Goal: Information Seeking & Learning: Learn about a topic

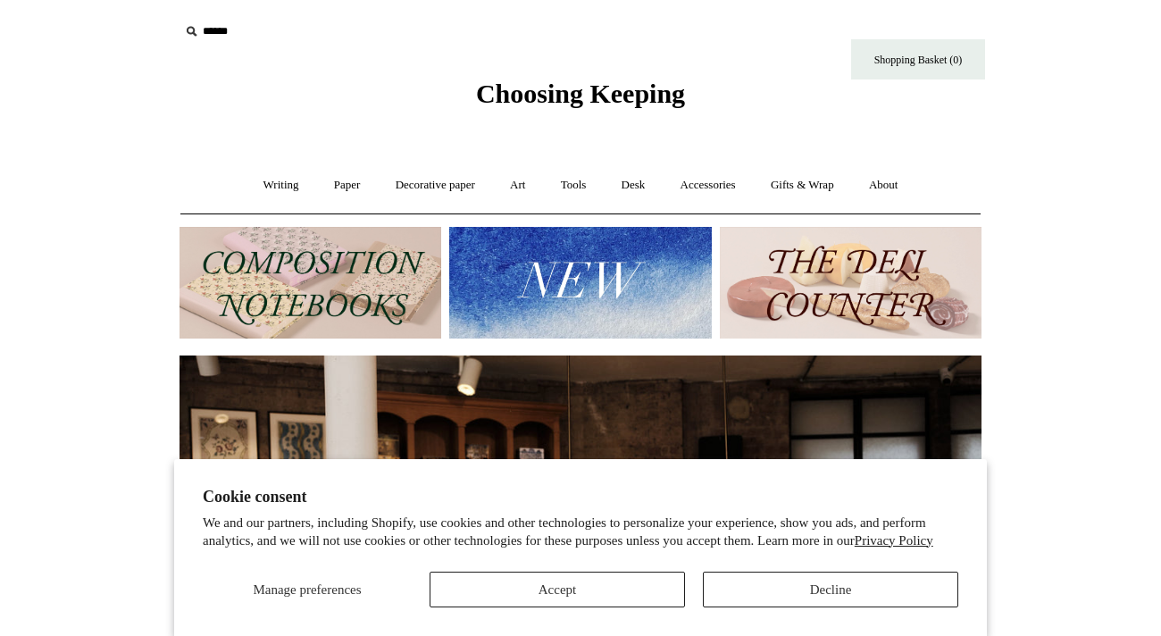
scroll to position [10, 0]
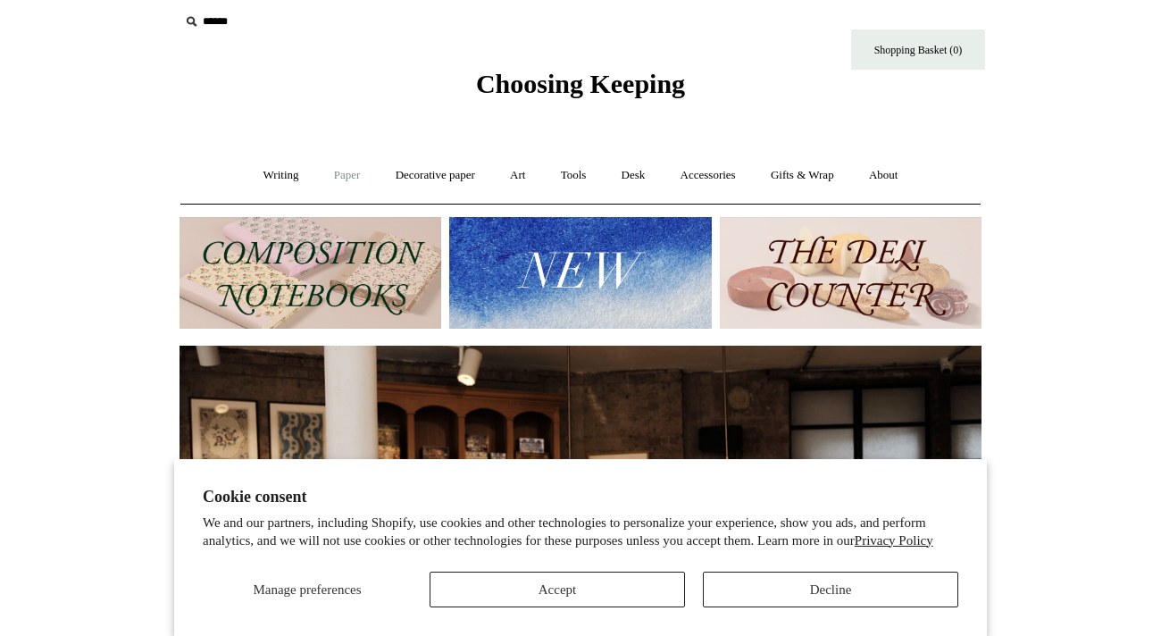
click at [338, 177] on link "Paper +" at bounding box center [347, 175] width 59 height 47
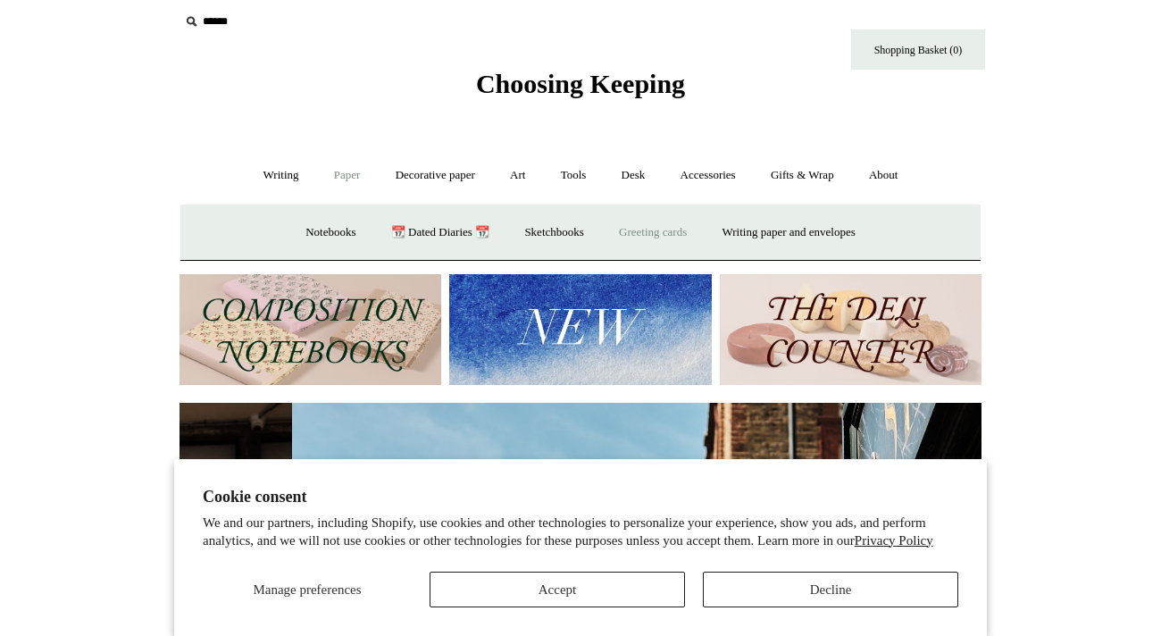
scroll to position [0, 802]
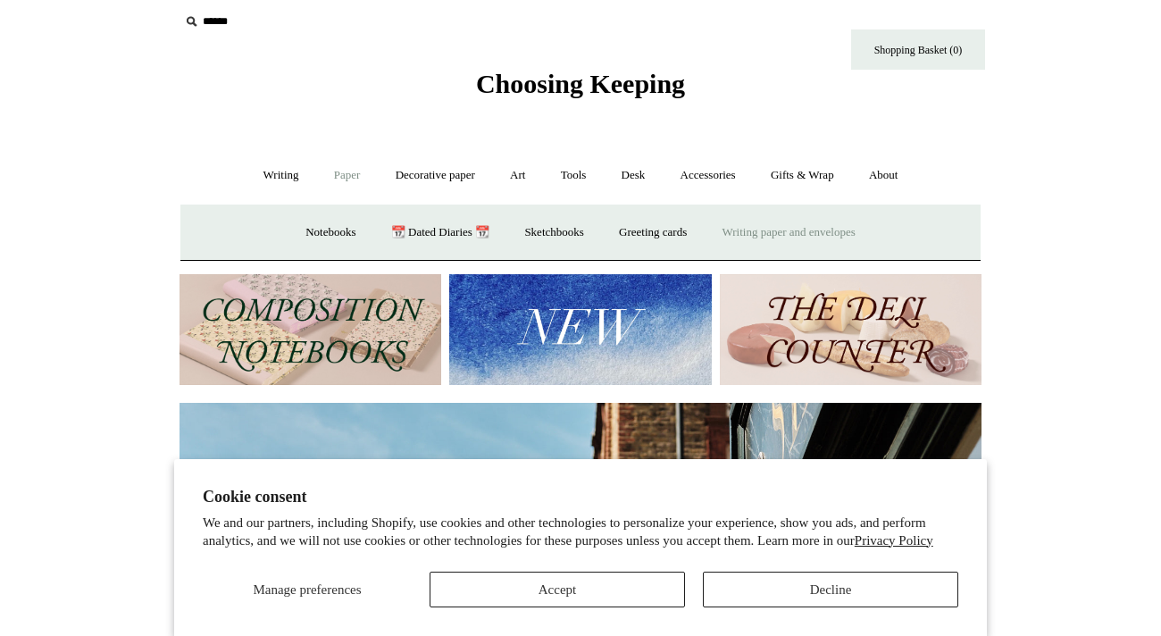
click at [785, 236] on link "Writing paper and envelopes +" at bounding box center [789, 232] width 165 height 47
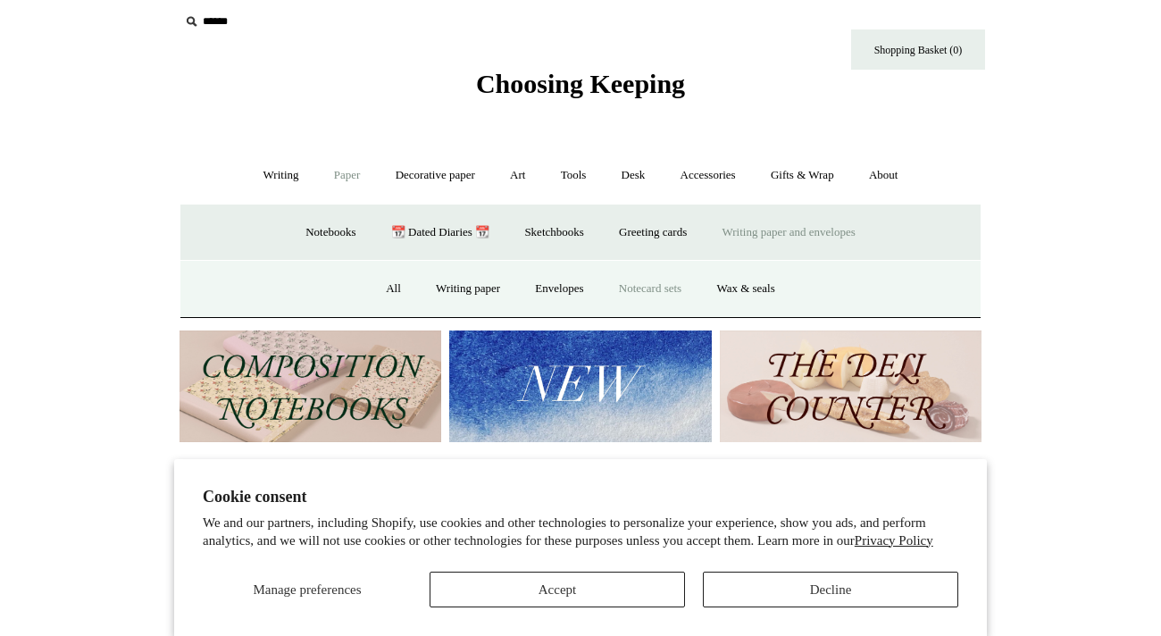
click at [656, 289] on link "Notecard sets" at bounding box center [650, 288] width 95 height 47
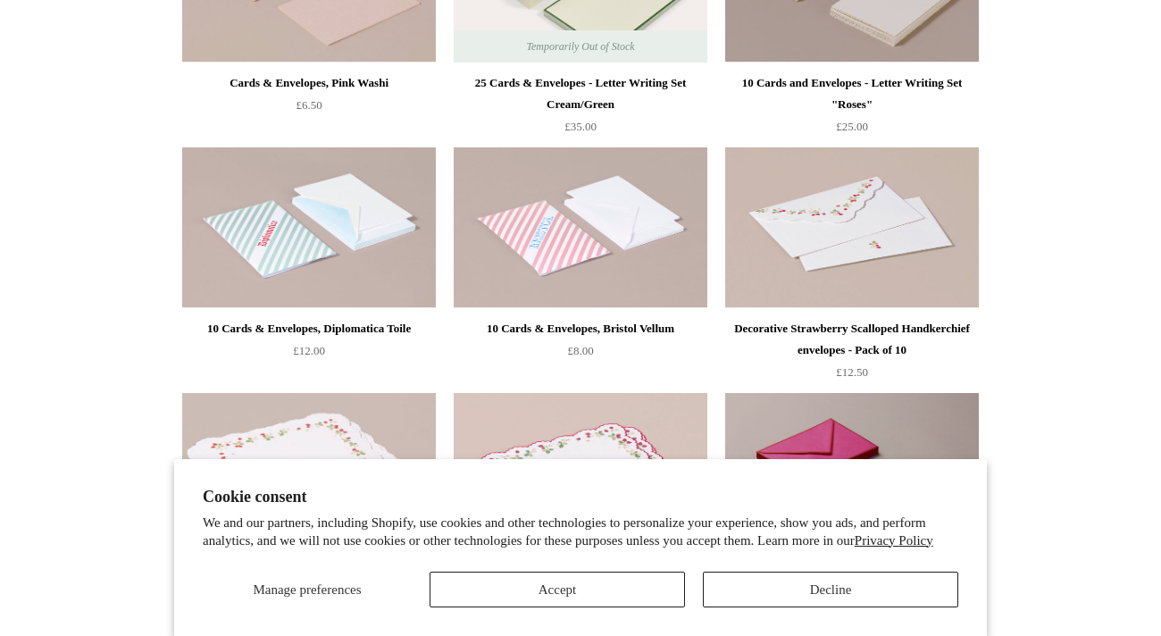
scroll to position [577, 0]
click at [650, 589] on button "Accept" at bounding box center [557, 590] width 255 height 36
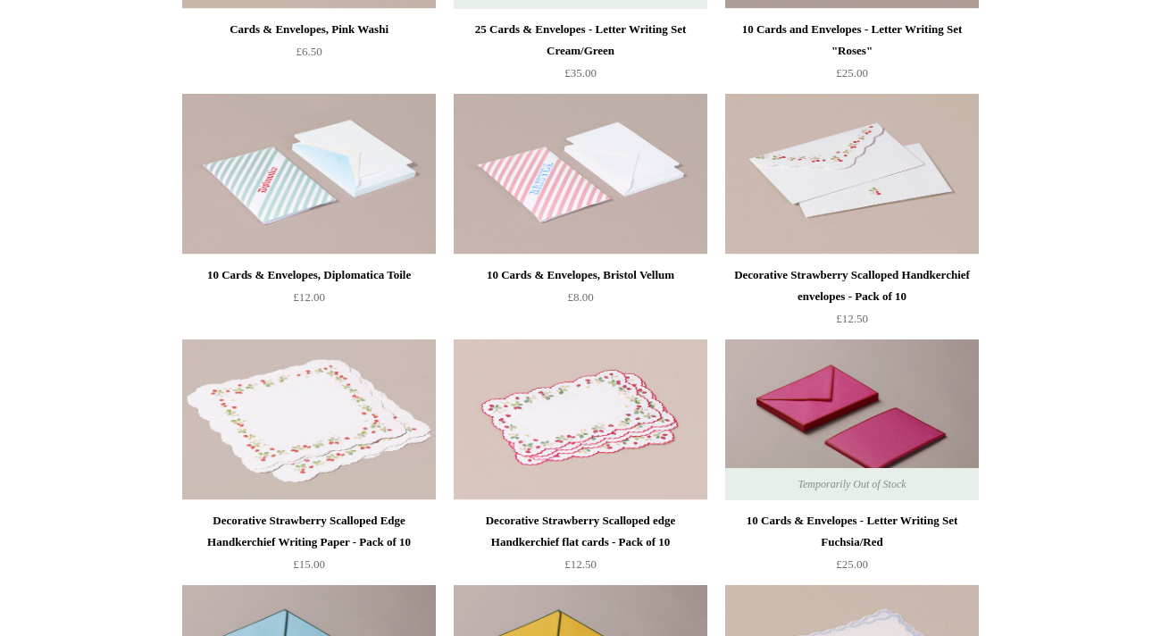
scroll to position [812, 0]
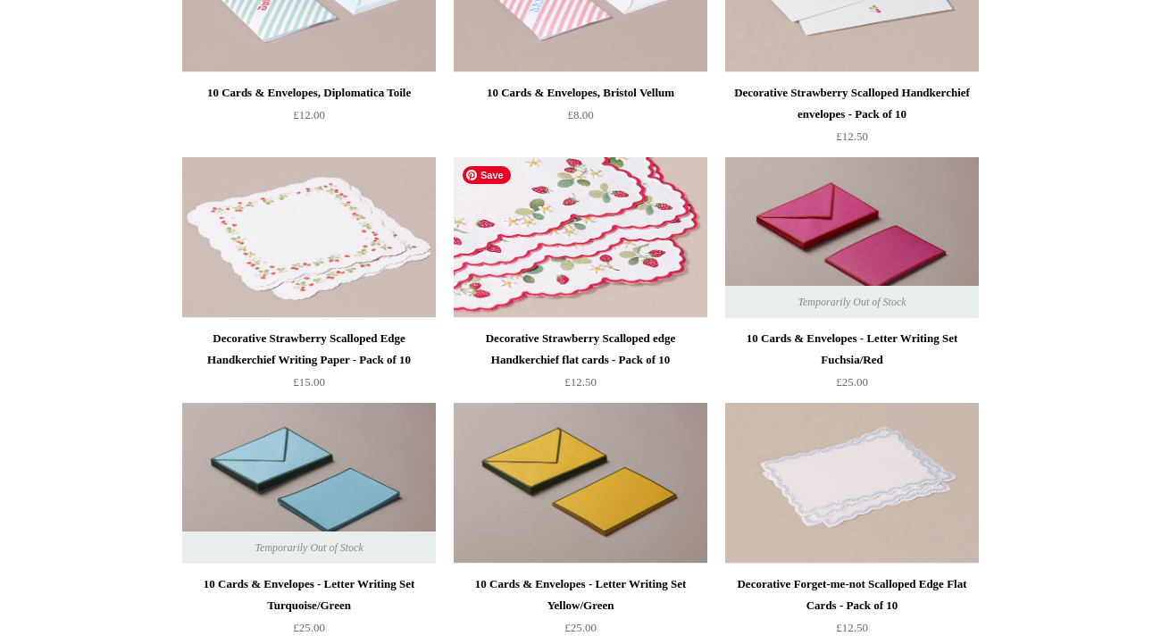
click at [612, 285] on img at bounding box center [581, 237] width 254 height 161
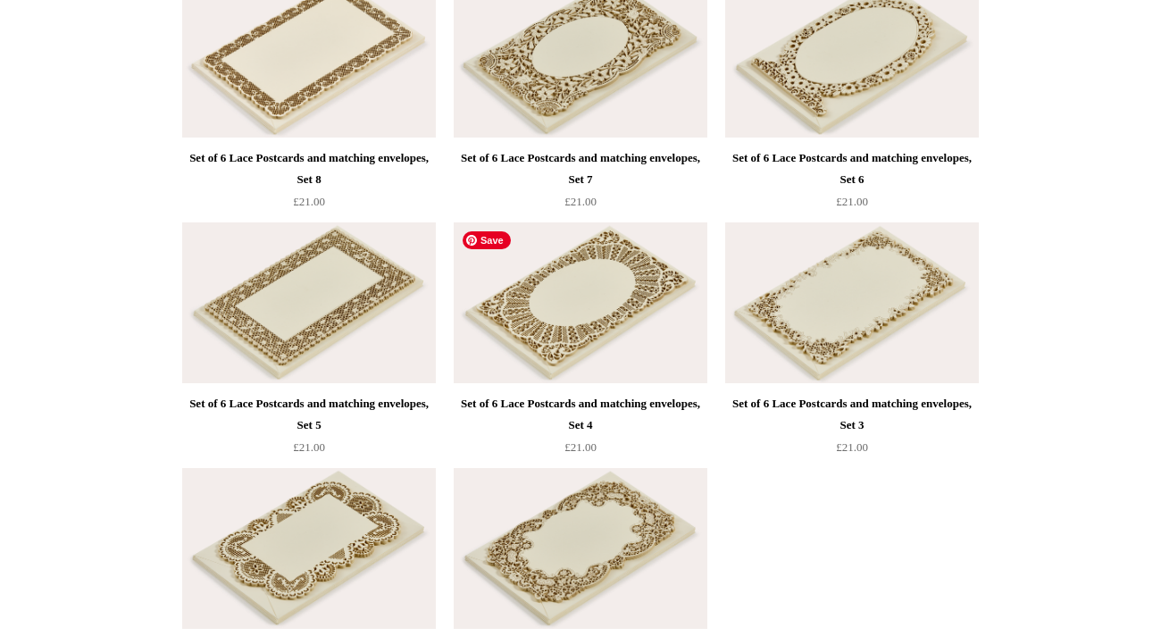
scroll to position [1754, 0]
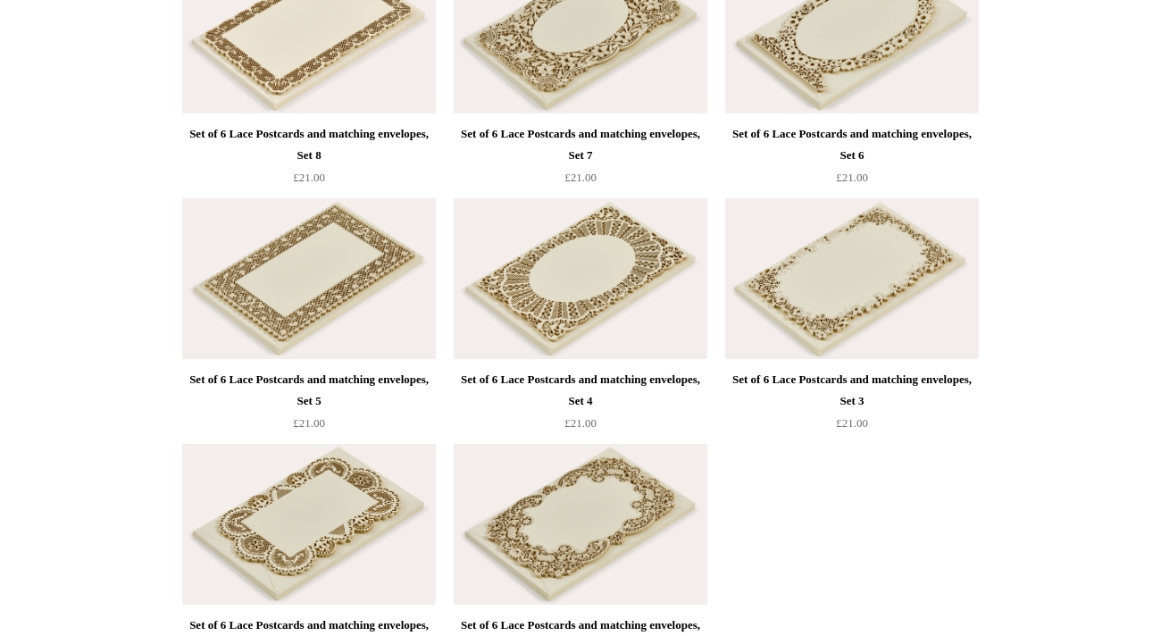
click at [643, 83] on img at bounding box center [581, 33] width 254 height 161
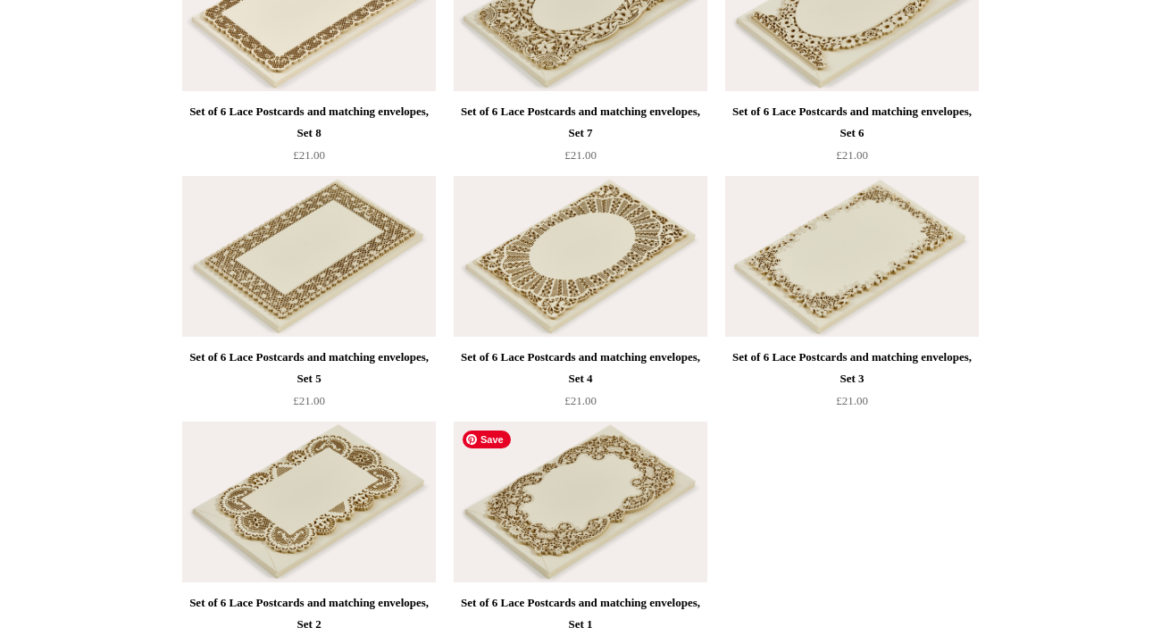
scroll to position [1813, 0]
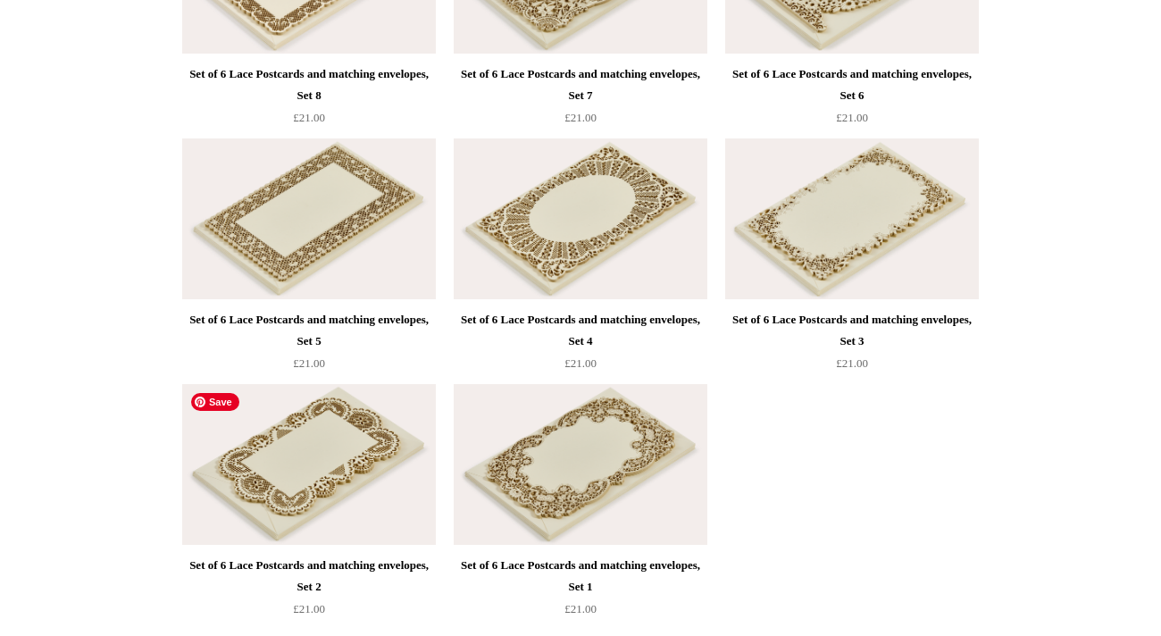
click at [336, 452] on img at bounding box center [309, 464] width 254 height 161
click at [854, 273] on img at bounding box center [852, 218] width 254 height 161
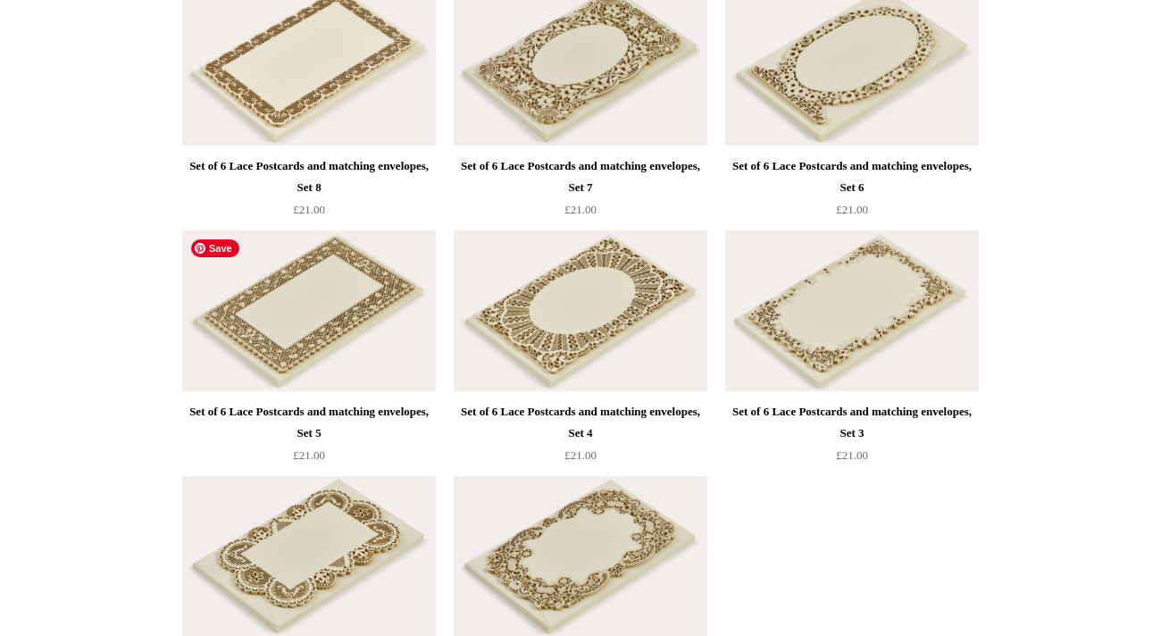
scroll to position [1710, 0]
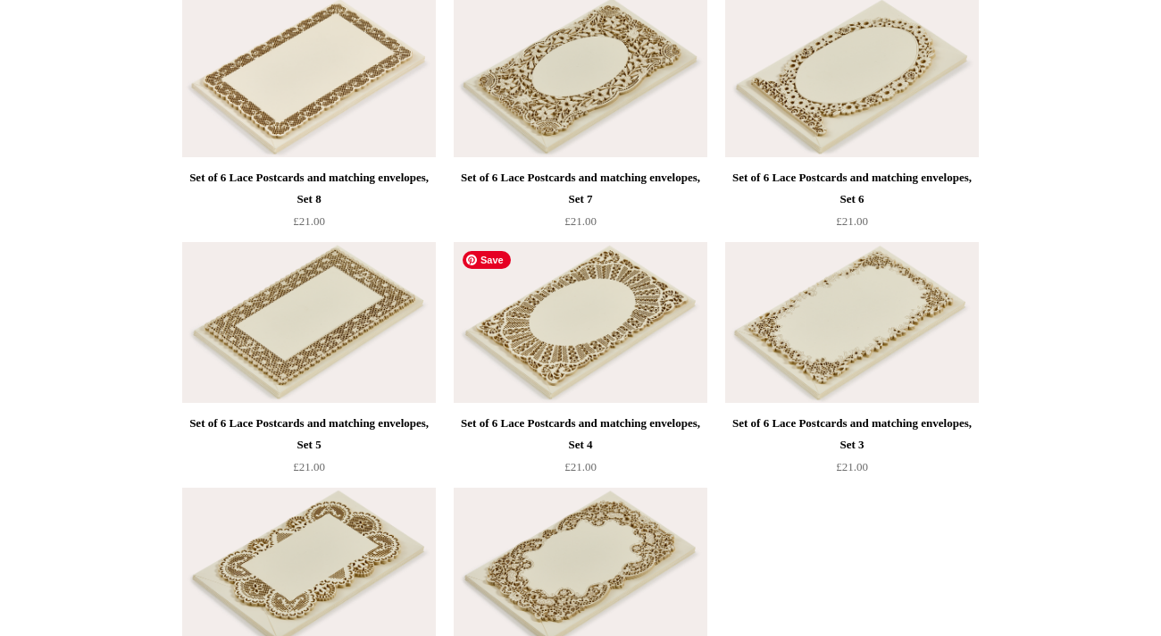
click at [547, 304] on img at bounding box center [581, 322] width 254 height 161
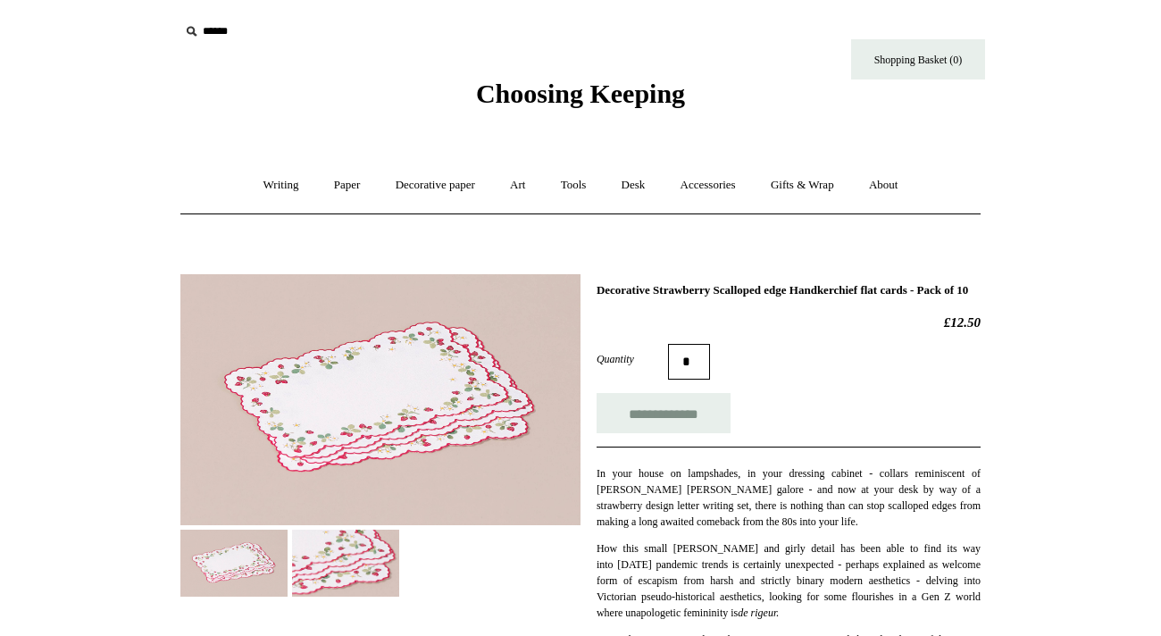
click at [344, 570] on img at bounding box center [345, 563] width 107 height 67
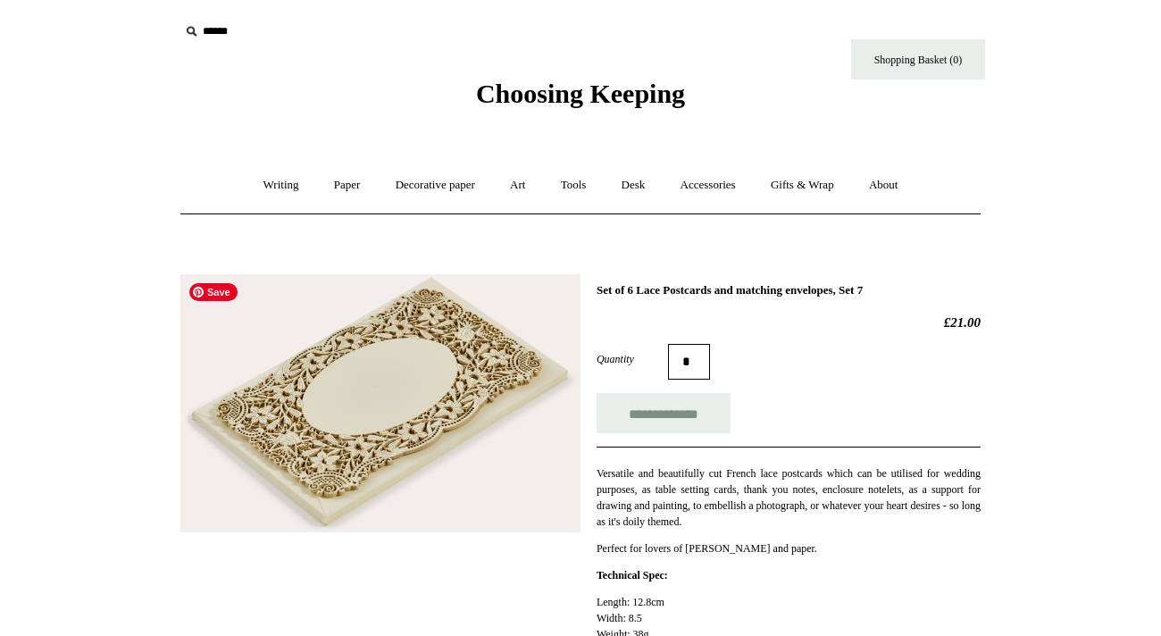
click at [456, 398] on img at bounding box center [380, 403] width 400 height 259
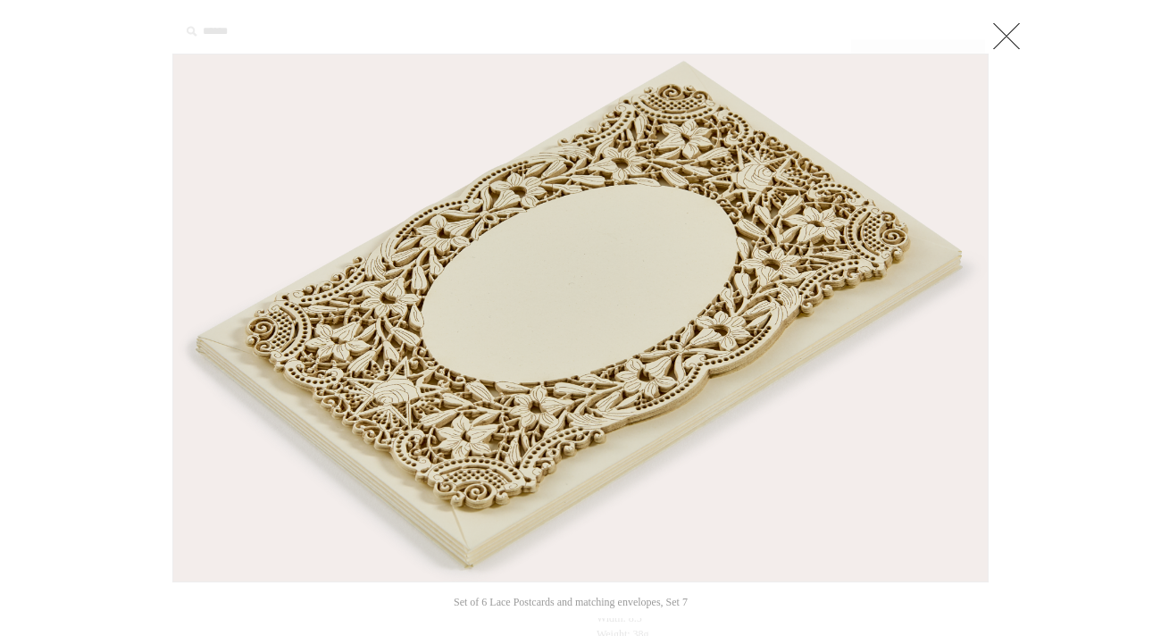
click at [1016, 38] on link at bounding box center [1007, 36] width 36 height 36
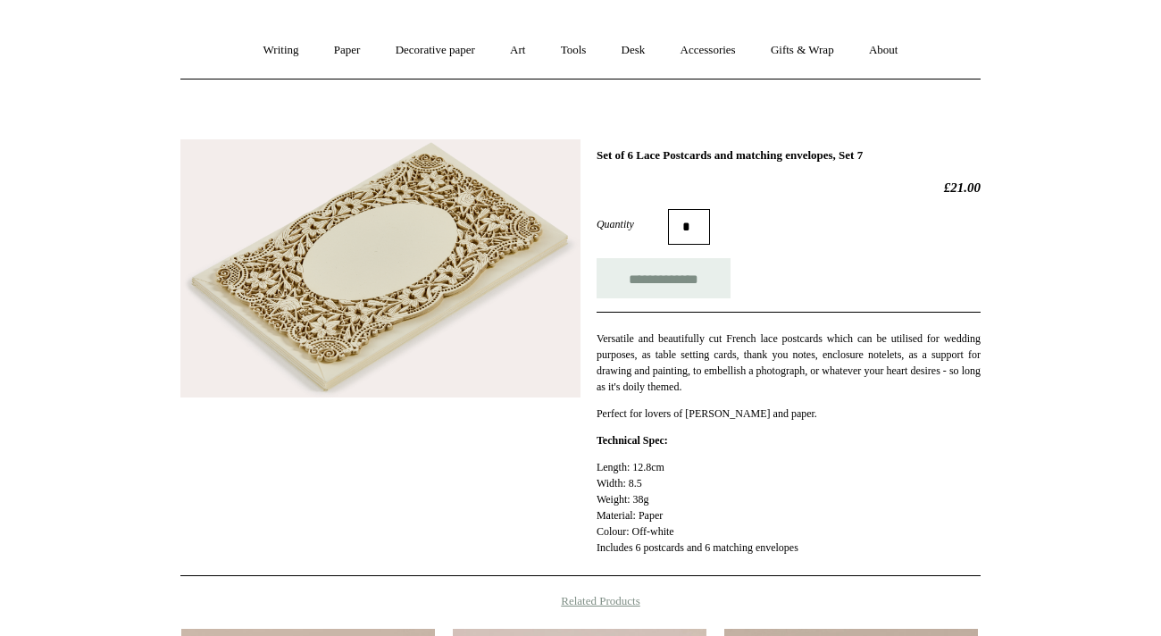
scroll to position [145, 0]
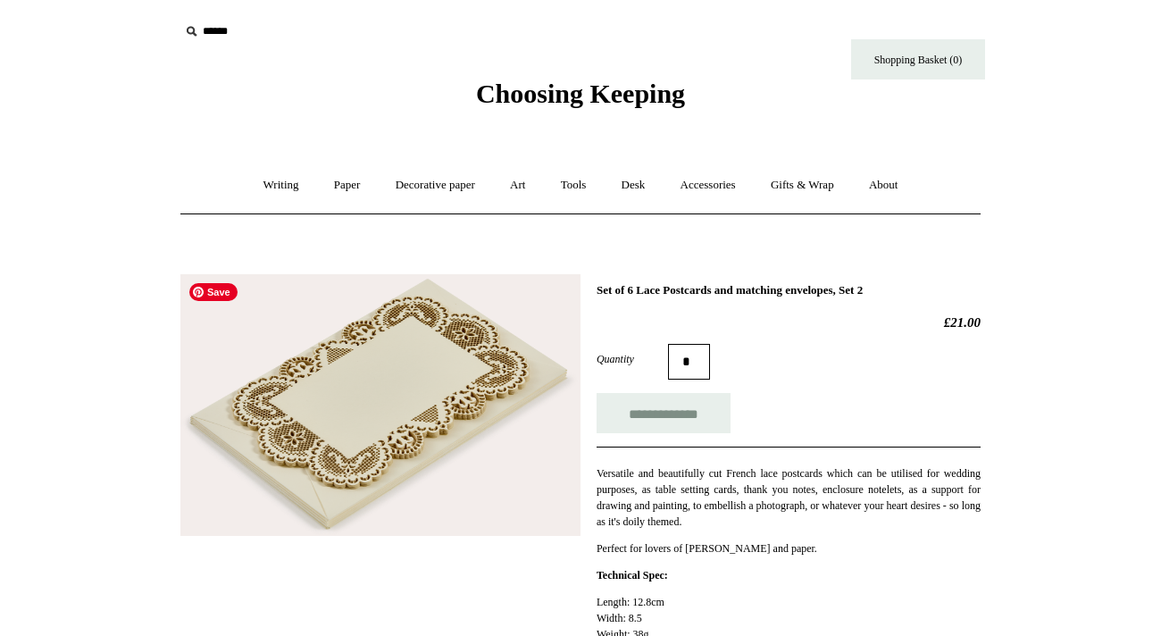
click at [398, 395] on img at bounding box center [380, 405] width 400 height 262
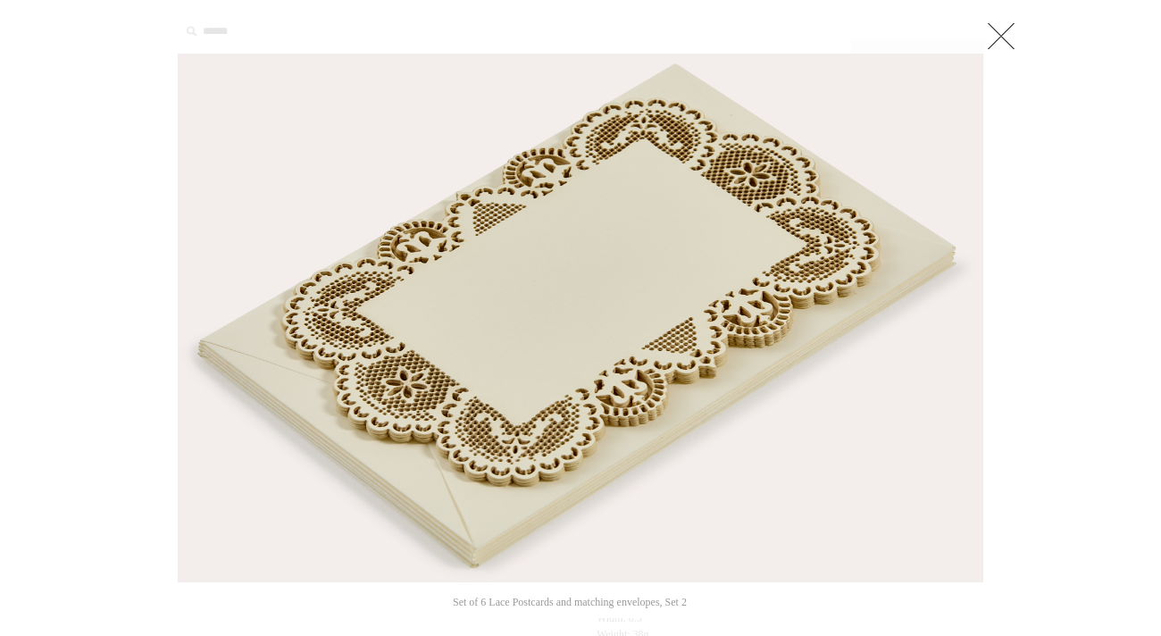
click at [1002, 34] on link at bounding box center [1002, 36] width 36 height 36
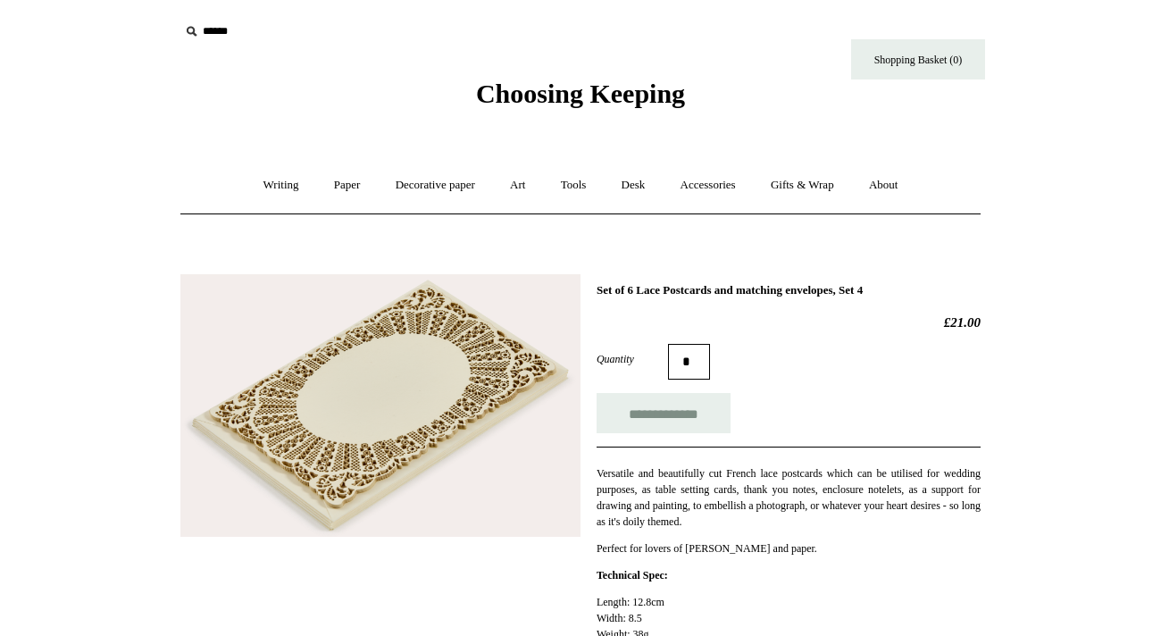
click at [475, 412] on img at bounding box center [380, 405] width 400 height 263
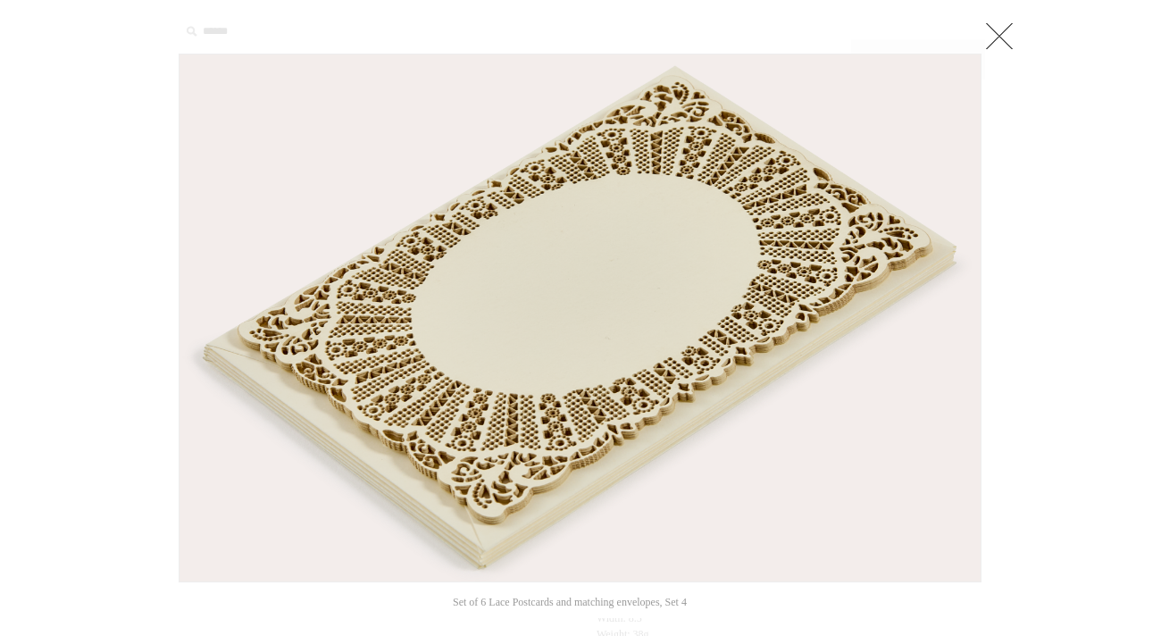
click at [994, 33] on link at bounding box center [1000, 36] width 36 height 36
